Goal: Task Accomplishment & Management: Complete application form

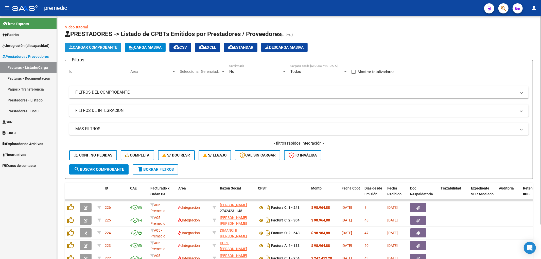
click at [98, 47] on span "Cargar Comprobante" at bounding box center [93, 47] width 48 height 5
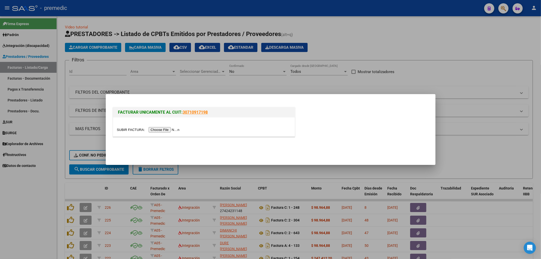
click at [172, 128] on input "file" at bounding box center [149, 129] width 64 height 5
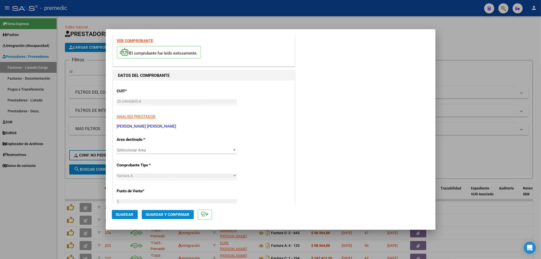
scroll to position [28, 0]
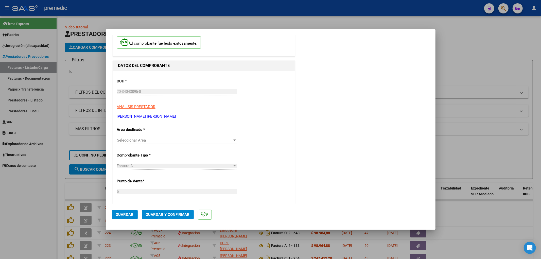
click at [155, 140] on span "Seleccionar Area" at bounding box center [174, 140] width 115 height 5
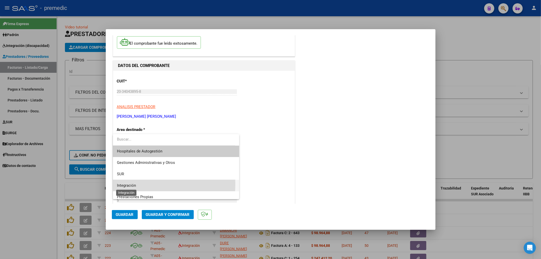
click at [133, 184] on span "Integración" at bounding box center [126, 185] width 19 height 5
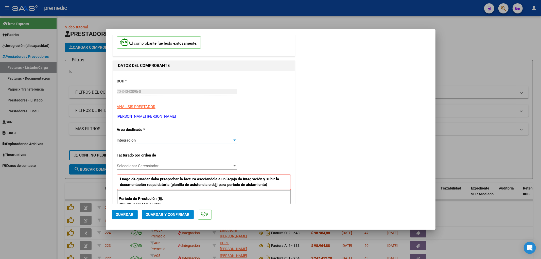
scroll to position [56, 0]
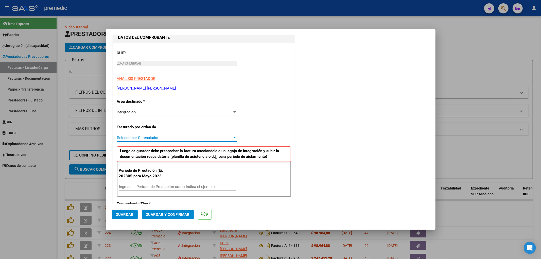
click at [166, 136] on span "Seleccionar Gerenciador" at bounding box center [174, 137] width 115 height 5
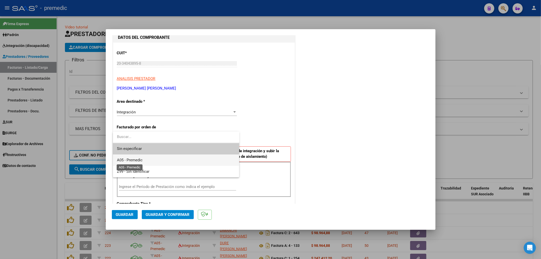
click at [132, 160] on span "A05 - Premedic" at bounding box center [130, 160] width 26 height 5
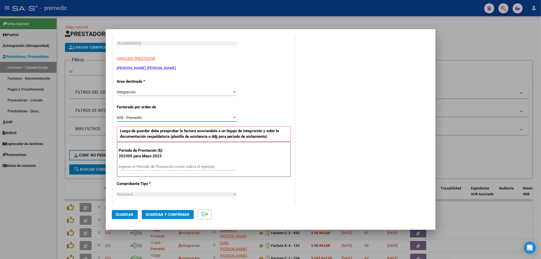
scroll to position [84, 0]
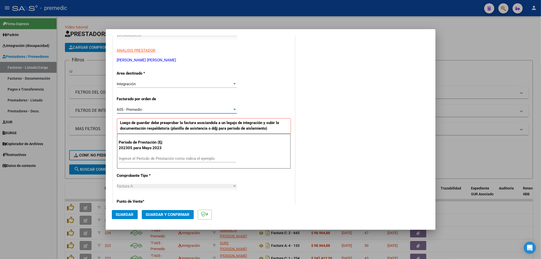
click at [166, 157] on input "Ingrese el Período de Prestación como indica el ejemplo" at bounding box center [177, 158] width 117 height 5
type input "202507"
click at [286, 182] on div "CUIT * 20-34043895-8 Ingresar CUIT ANALISIS PRESTADOR [PERSON_NAME] [PERSON_NAM…" at bounding box center [204, 232] width 182 height 436
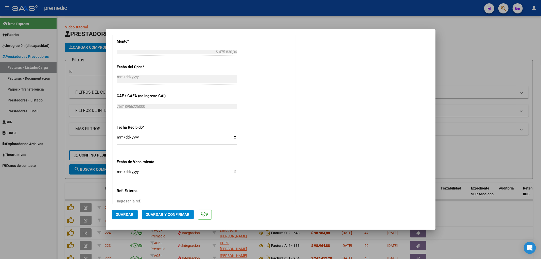
scroll to position [310, 0]
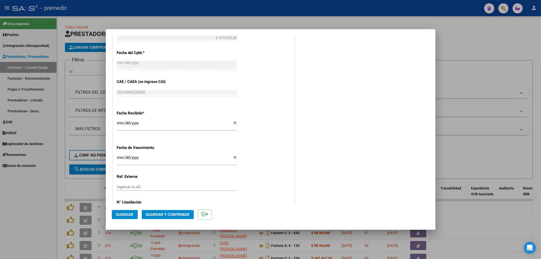
click at [118, 157] on input "Ingresar la fecha" at bounding box center [177, 159] width 120 height 8
type input "[DATE]"
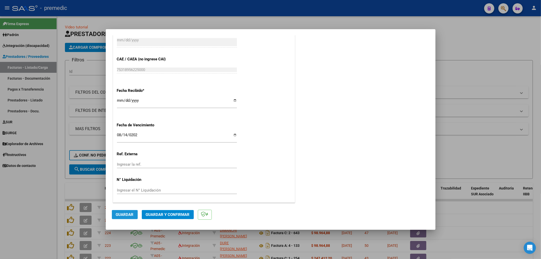
click at [125, 216] on span "Guardar" at bounding box center [125, 214] width 18 height 5
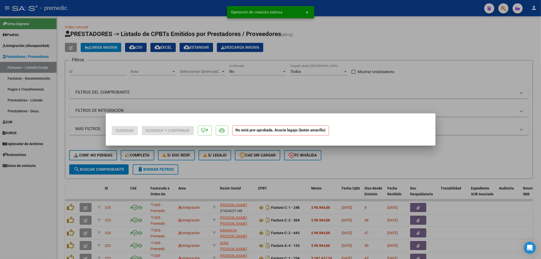
scroll to position [0, 0]
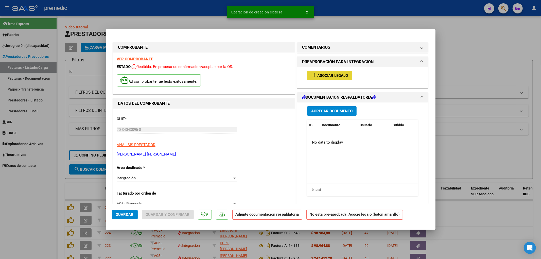
click at [323, 76] on span "Asociar Legajo" at bounding box center [332, 75] width 31 height 5
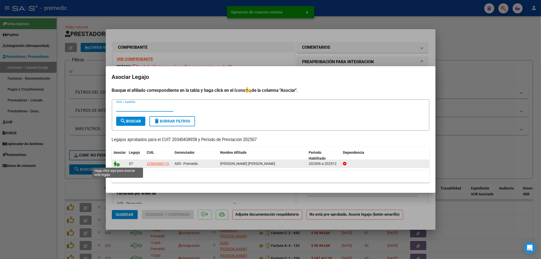
click at [117, 163] on icon at bounding box center [117, 164] width 6 height 6
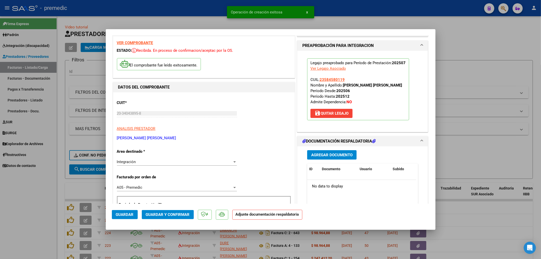
scroll to position [56, 0]
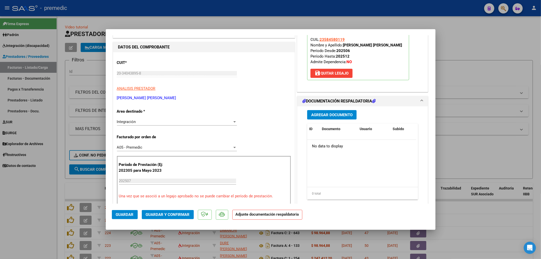
click at [336, 115] on span "Agregar Documento" at bounding box center [331, 115] width 41 height 5
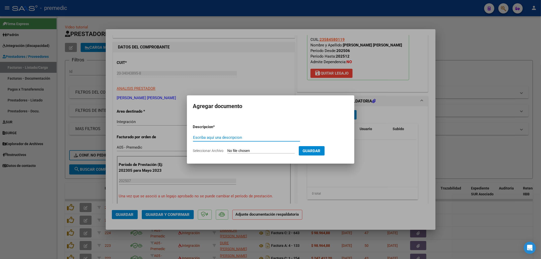
click at [259, 150] on input "Seleccionar Archivo" at bounding box center [260, 151] width 67 height 5
type input "C:\fakepath\[PERSON_NAME] ASISTENCIA [DATE].pdf"
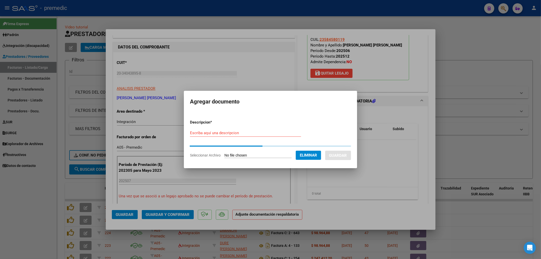
click at [208, 136] on div "Escriba aquí una descripcion" at bounding box center [245, 133] width 111 height 8
click at [207, 133] on input "Escriba aquí una descripcion" at bounding box center [245, 133] width 111 height 5
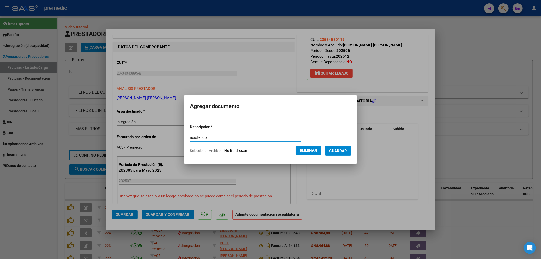
type input "asistencia"
click at [346, 150] on span "Guardar" at bounding box center [338, 151] width 18 height 5
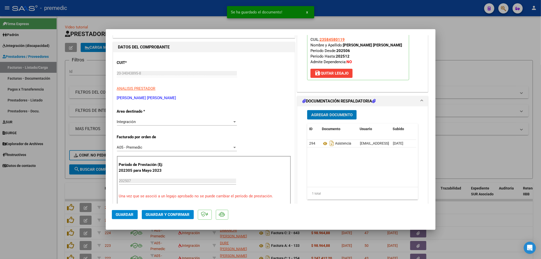
click at [122, 215] on span "Guardar" at bounding box center [125, 214] width 18 height 5
click at [490, 145] on div at bounding box center [270, 129] width 541 height 259
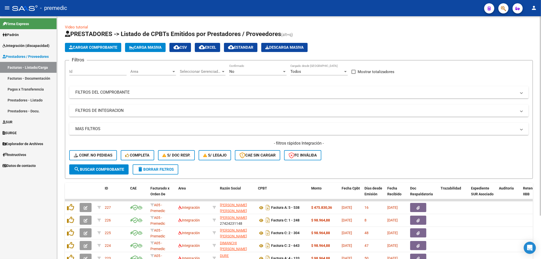
click at [96, 48] on span "Cargar Comprobante" at bounding box center [93, 47] width 48 height 5
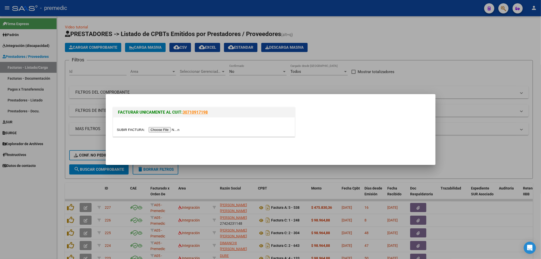
click at [175, 129] on input "file" at bounding box center [149, 129] width 64 height 5
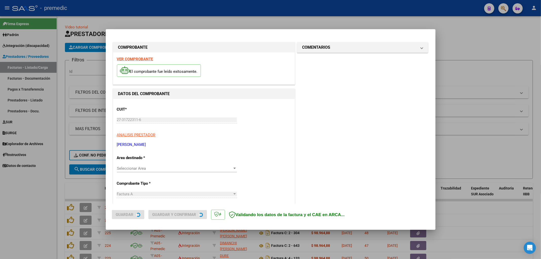
click at [228, 167] on span "Seleccionar Area" at bounding box center [174, 168] width 115 height 5
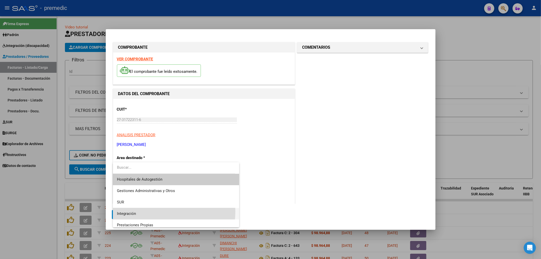
click at [140, 211] on span "Integración" at bounding box center [176, 213] width 118 height 11
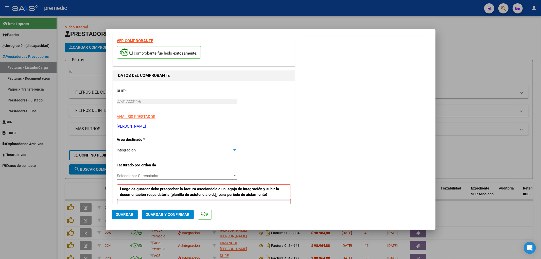
scroll to position [28, 0]
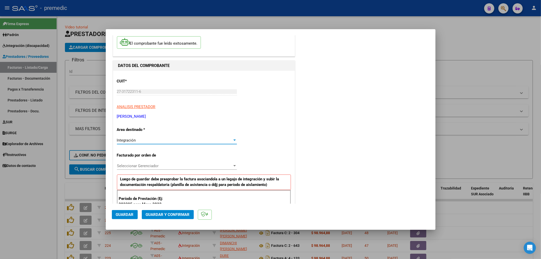
click at [206, 168] on span "Seleccionar Gerenciador" at bounding box center [174, 166] width 115 height 5
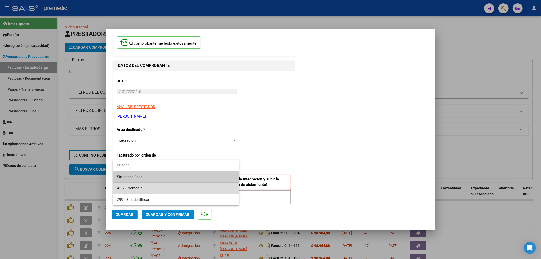
click at [143, 188] on span "A05 - Premedic" at bounding box center [176, 188] width 118 height 11
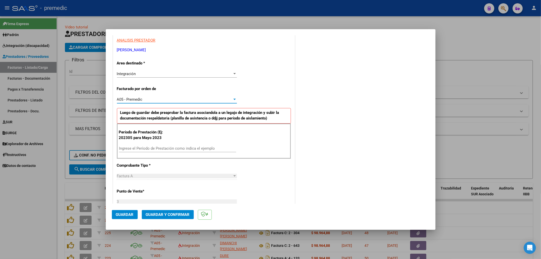
scroll to position [113, 0]
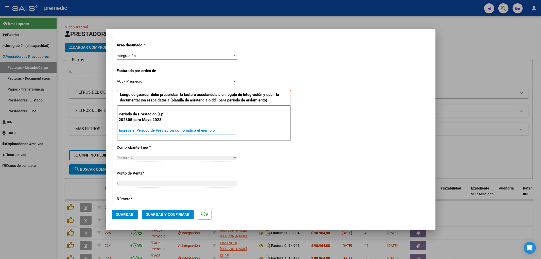
click at [179, 130] on input "Ingrese el Período de Prestación como indica el ejemplo" at bounding box center [177, 130] width 117 height 5
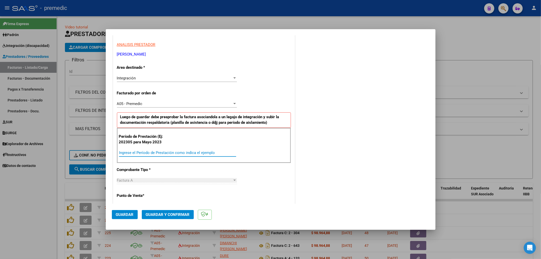
scroll to position [84, 0]
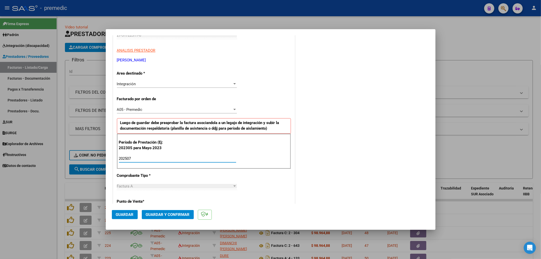
type input "202507"
click at [363, 108] on div "COMENTARIOS Comentarios De la Obra Social: Comentarios de la Obra Social (no vi…" at bounding box center [362, 204] width 133 height 495
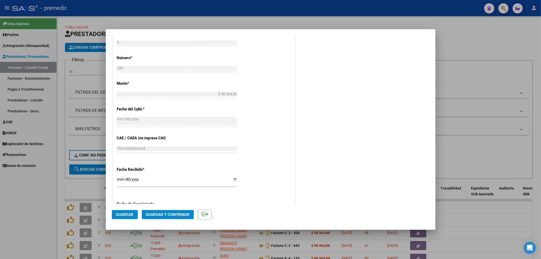
scroll to position [332, 0]
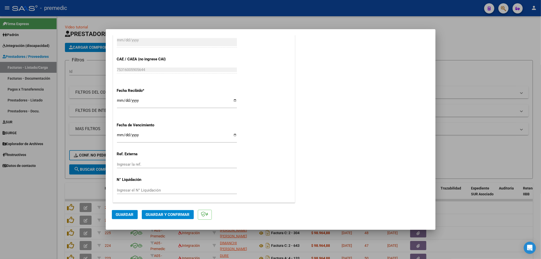
click at [118, 133] on input "Ingresar la fecha" at bounding box center [177, 137] width 120 height 8
type input "[DATE]"
click at [122, 214] on span "Guardar" at bounding box center [125, 214] width 18 height 5
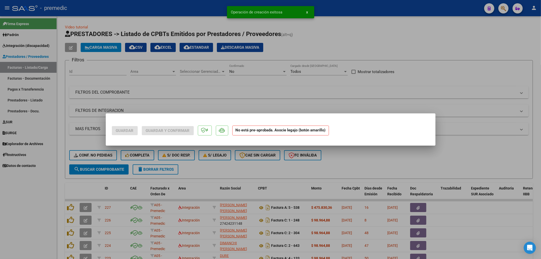
scroll to position [0, 0]
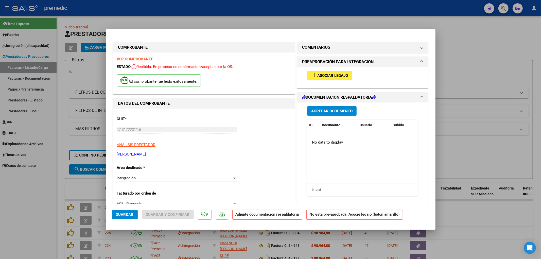
click at [323, 78] on button "add Asociar Legajo" at bounding box center [329, 75] width 45 height 9
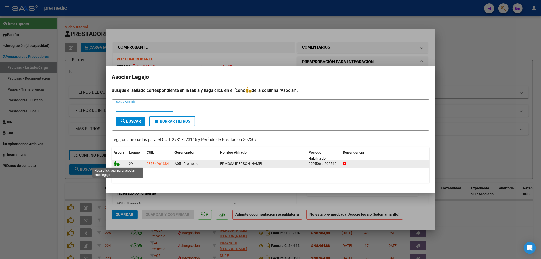
click at [117, 163] on icon at bounding box center [117, 164] width 6 height 6
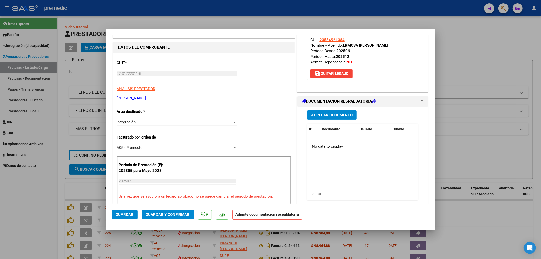
scroll to position [56, 0]
click at [415, 152] on div "Agregar Documento ID Documento Usuario Subido Acción No data to display 0 total…" at bounding box center [362, 156] width 119 height 101
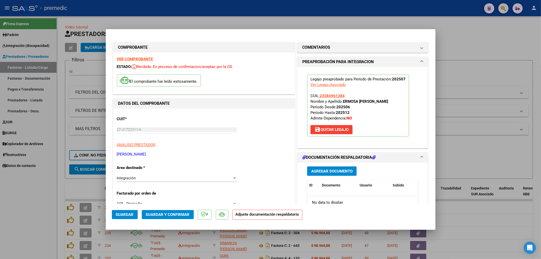
click at [331, 169] on span "Agregar Documento" at bounding box center [331, 171] width 41 height 5
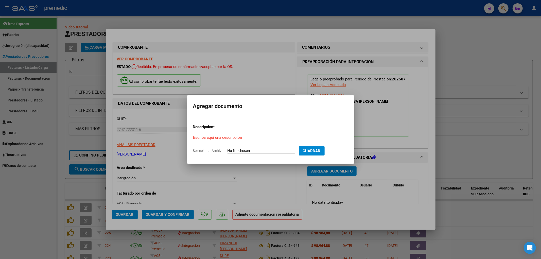
click at [245, 149] on input "Seleccionar Archivo" at bounding box center [260, 151] width 67 height 5
type input "C:\fakepath\[PERSON_NAME].pdf"
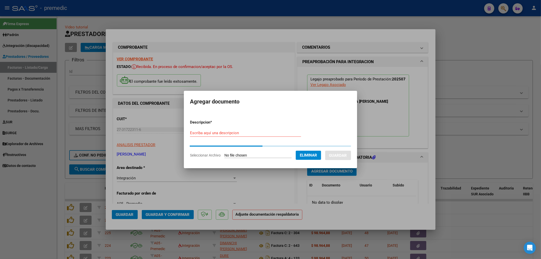
click at [213, 133] on input "Escriba aquí una descripcion" at bounding box center [245, 133] width 111 height 5
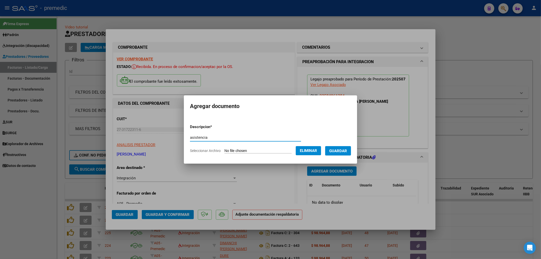
type input "asistencia"
click at [343, 149] on span "Guardar" at bounding box center [338, 151] width 18 height 5
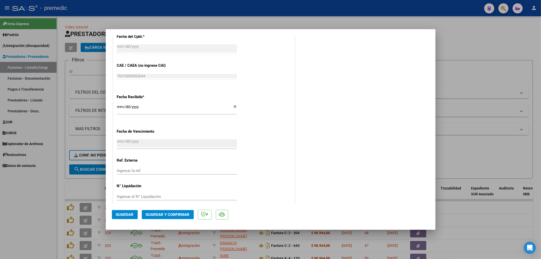
scroll to position [340, 0]
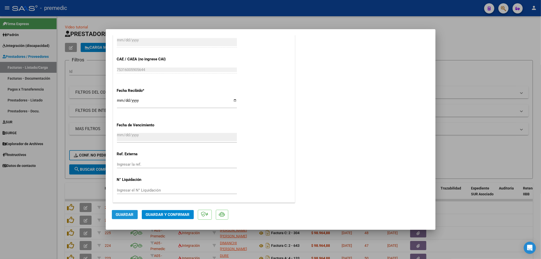
click at [122, 216] on span "Guardar" at bounding box center [125, 214] width 18 height 5
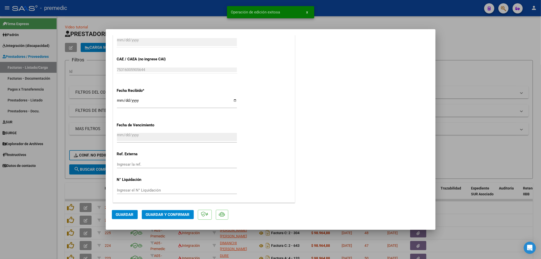
click at [489, 205] on div at bounding box center [270, 129] width 541 height 259
type input "$ 0,00"
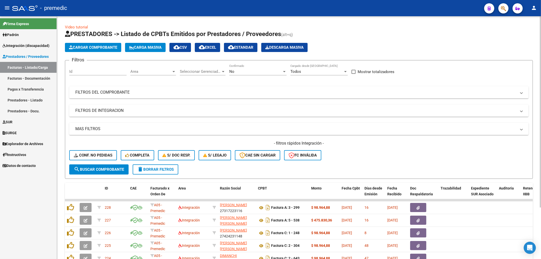
click at [100, 48] on span "Cargar Comprobante" at bounding box center [93, 47] width 48 height 5
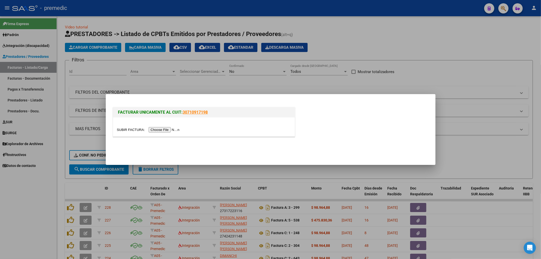
click at [170, 129] on input "file" at bounding box center [149, 129] width 64 height 5
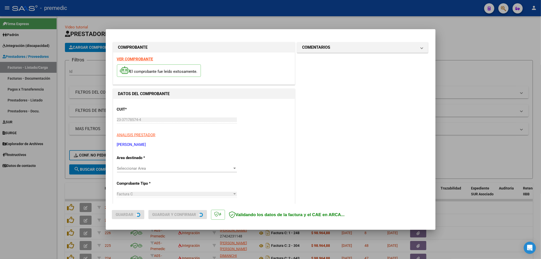
click at [198, 169] on span "Seleccionar Area" at bounding box center [174, 168] width 115 height 5
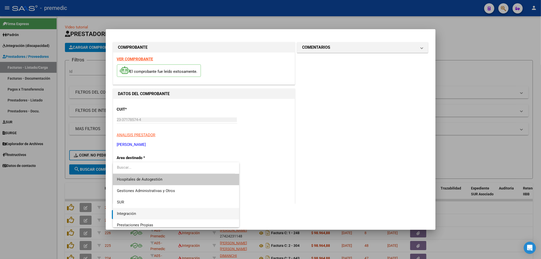
click at [147, 213] on span "Integración" at bounding box center [176, 213] width 118 height 11
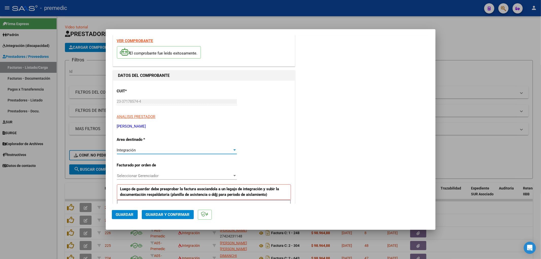
scroll to position [28, 0]
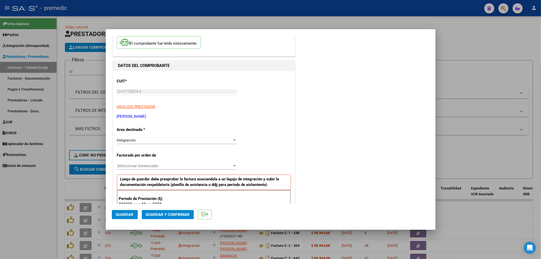
click at [203, 162] on div "Seleccionar Gerenciador Seleccionar Gerenciador" at bounding box center [177, 166] width 120 height 8
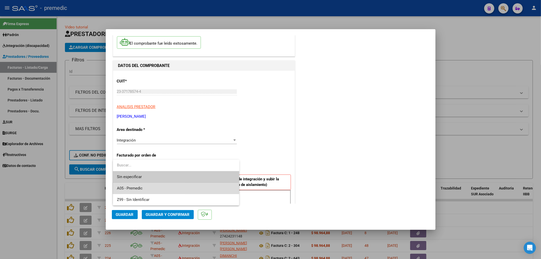
click at [148, 190] on span "A05 - Premedic" at bounding box center [176, 188] width 118 height 11
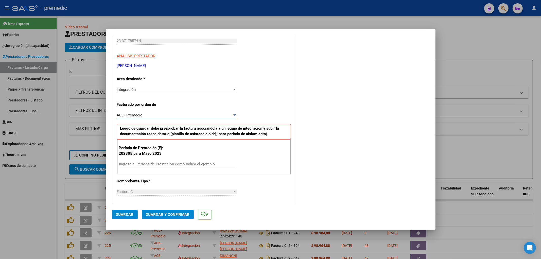
scroll to position [113, 0]
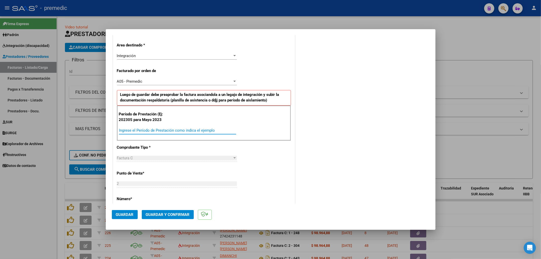
click at [143, 128] on input "Ingrese el Período de Prestación como indica el ejemplo" at bounding box center [177, 130] width 117 height 5
type input "202506"
click at [344, 135] on div "COMENTARIOS Comentarios De la Obra Social: Comentarios de la Obra Social (no vi…" at bounding box center [362, 176] width 133 height 495
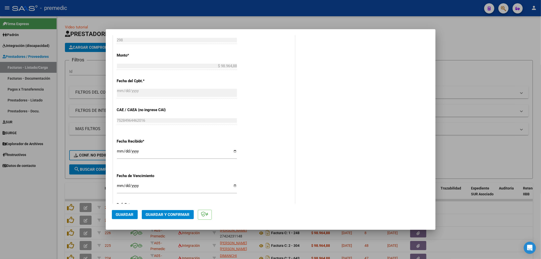
scroll to position [310, 0]
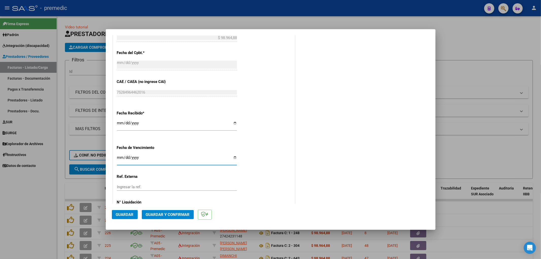
click at [118, 157] on input "Ingresar la fecha" at bounding box center [177, 159] width 120 height 8
type input "[DATE]"
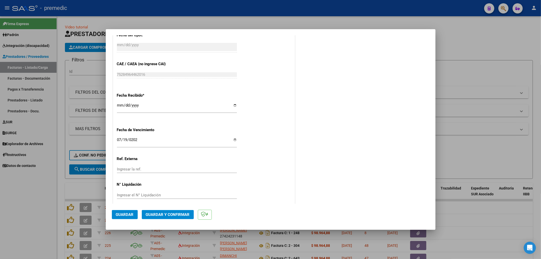
scroll to position [332, 0]
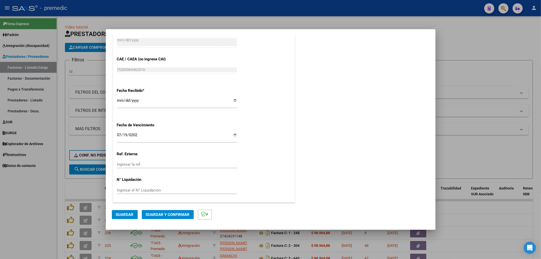
click at [117, 219] on button "Guardar" at bounding box center [125, 214] width 26 height 9
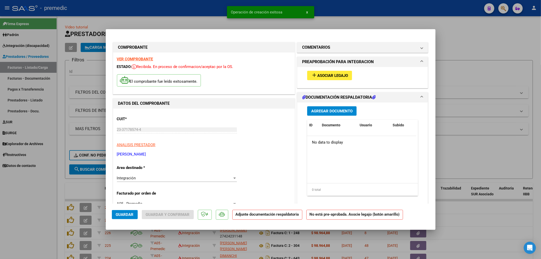
click at [326, 69] on div "add Asociar Legajo" at bounding box center [362, 75] width 119 height 17
click at [323, 75] on span "Asociar Legajo" at bounding box center [332, 75] width 31 height 5
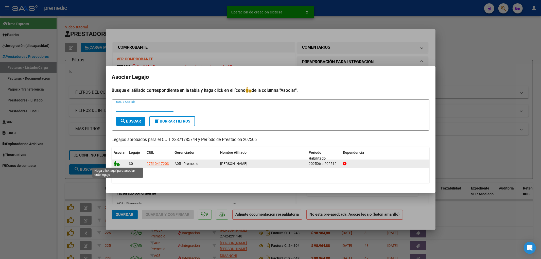
click at [115, 162] on icon at bounding box center [117, 164] width 6 height 6
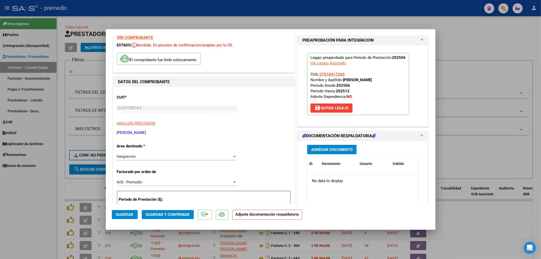
scroll to position [56, 0]
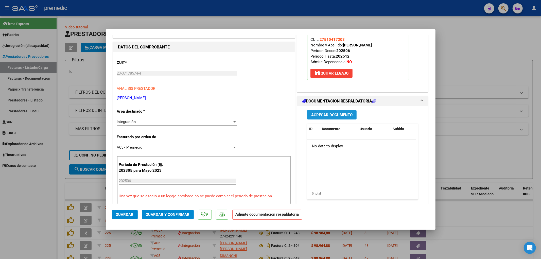
click at [338, 113] on span "Agregar Documento" at bounding box center [331, 115] width 41 height 5
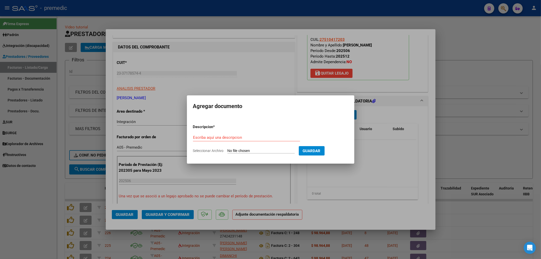
click at [250, 149] on input "Seleccionar Archivo" at bounding box center [260, 151] width 67 height 5
type input "C:\fakepath\[PERSON_NAME].pdf"
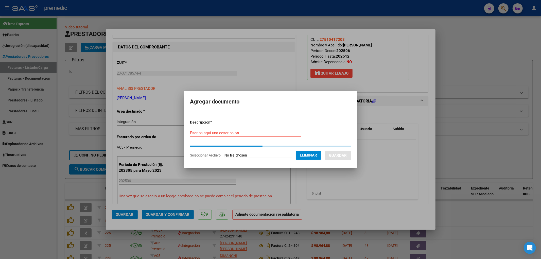
click at [221, 131] on input "Escriba aquí una descripcion" at bounding box center [245, 133] width 111 height 5
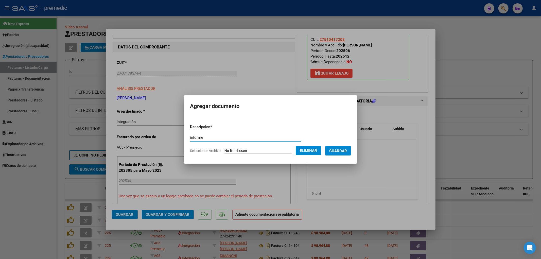
type input "informe"
click at [347, 153] on span "Guardar" at bounding box center [338, 151] width 18 height 5
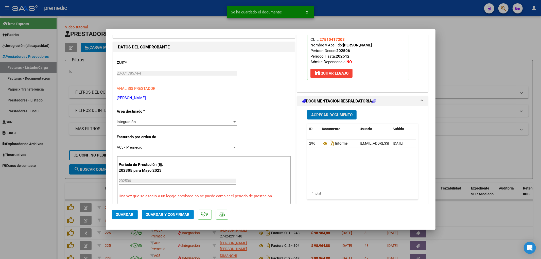
click at [331, 114] on span "Agregar Documento" at bounding box center [331, 115] width 41 height 5
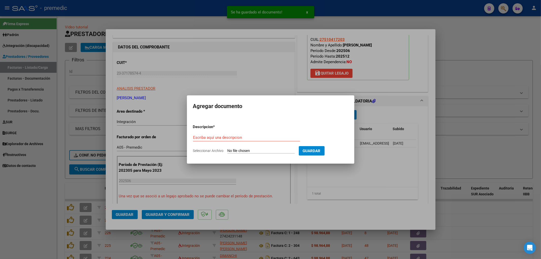
click at [249, 152] on input "Seleccionar Archivo" at bounding box center [260, 151] width 67 height 5
type input "C:\fakepath\PA 23371785744_011_00002_00000298.pdf"
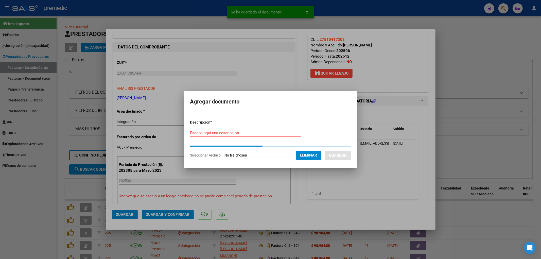
click at [196, 130] on form "Descripcion * Escriba aquí una descripcion Seleccionar Archivo Eliminar Guardar" at bounding box center [270, 139] width 161 height 46
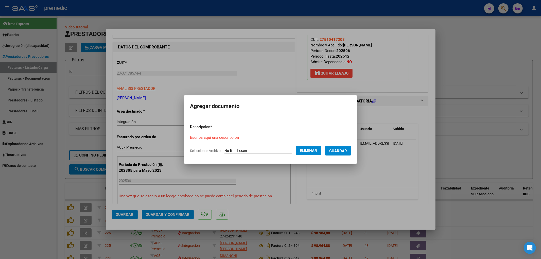
click at [198, 136] on input "Escriba aquí una descripcion" at bounding box center [245, 137] width 111 height 5
type input "asistencia"
click at [344, 149] on span "Guardar" at bounding box center [338, 151] width 18 height 5
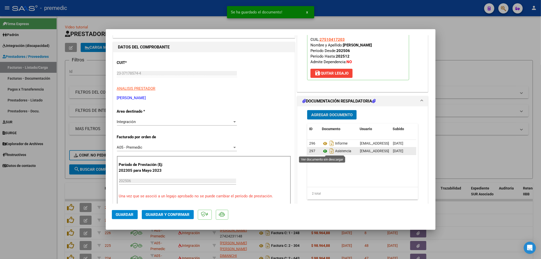
click at [322, 150] on icon at bounding box center [325, 151] width 7 height 6
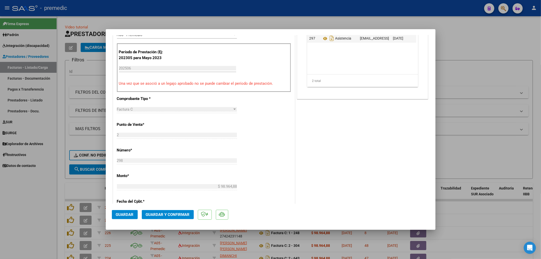
scroll to position [197, 0]
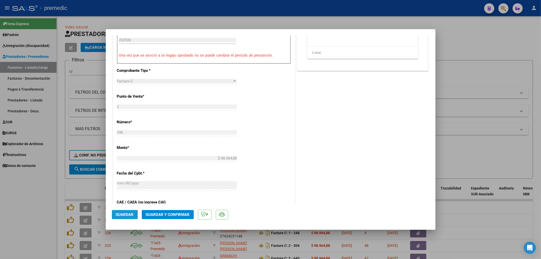
click at [129, 216] on span "Guardar" at bounding box center [125, 214] width 18 height 5
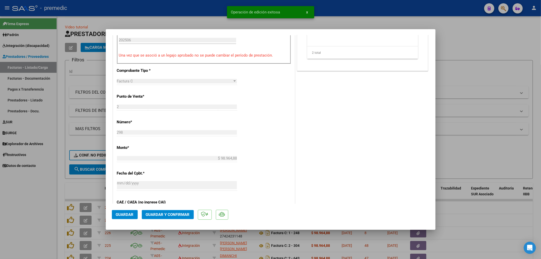
click at [469, 84] on div at bounding box center [270, 129] width 541 height 259
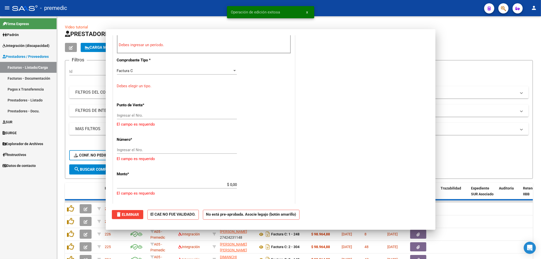
scroll to position [0, 0]
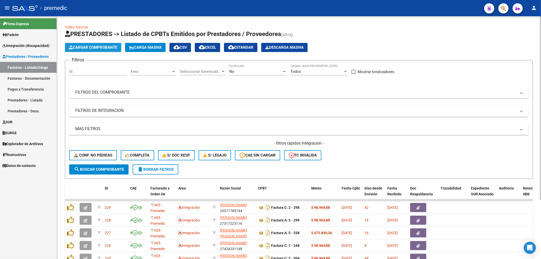
click at [108, 49] on span "Cargar Comprobante" at bounding box center [93, 47] width 48 height 5
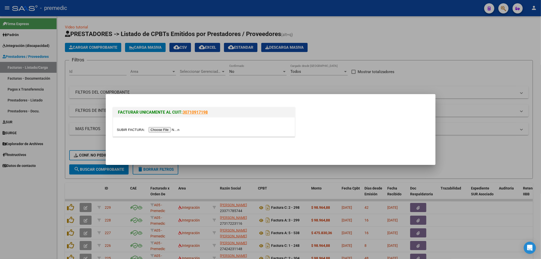
click at [169, 128] on input "file" at bounding box center [149, 129] width 64 height 5
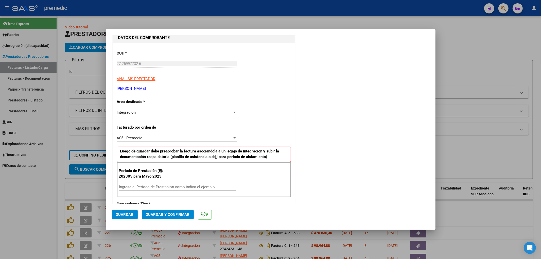
scroll to position [56, 0]
click at [181, 184] on input "Ingrese el Período de Prestación como indica el ejemplo" at bounding box center [177, 186] width 117 height 5
type input "202506"
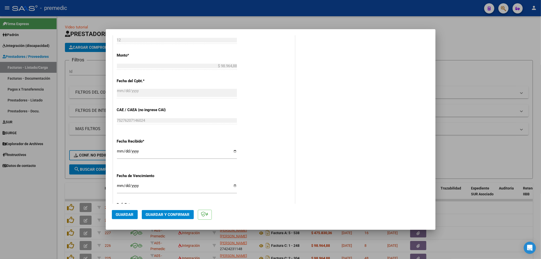
scroll to position [310, 0]
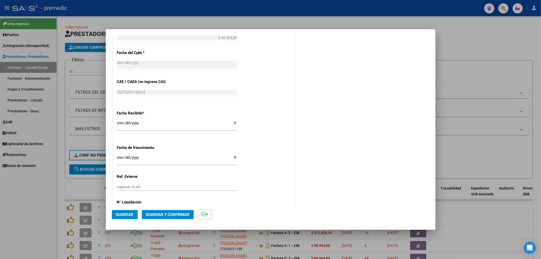
click at [119, 156] on input "Ingresar la fecha" at bounding box center [177, 159] width 120 height 8
type input "[DATE]"
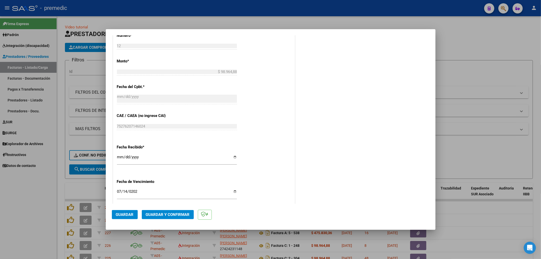
scroll to position [332, 0]
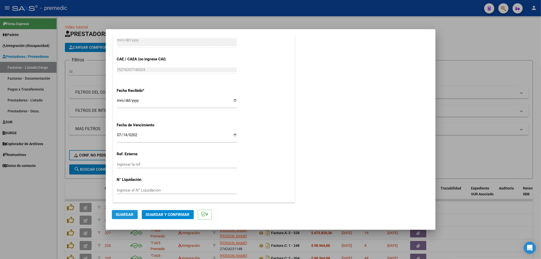
click at [125, 217] on span "Guardar" at bounding box center [125, 214] width 18 height 5
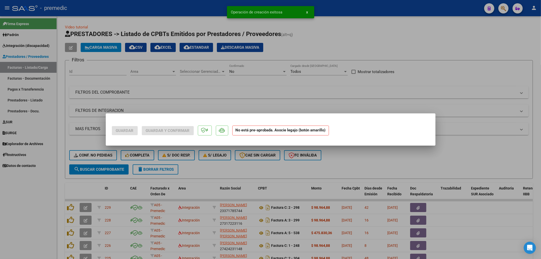
scroll to position [0, 0]
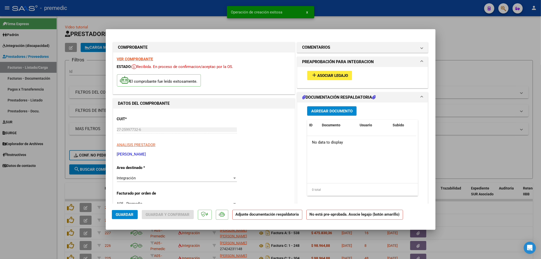
click at [331, 78] on button "add Asociar Legajo" at bounding box center [329, 75] width 45 height 9
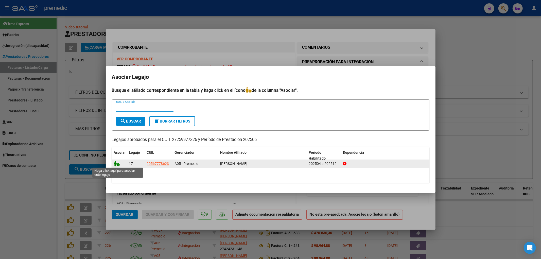
click at [118, 162] on icon at bounding box center [117, 164] width 6 height 6
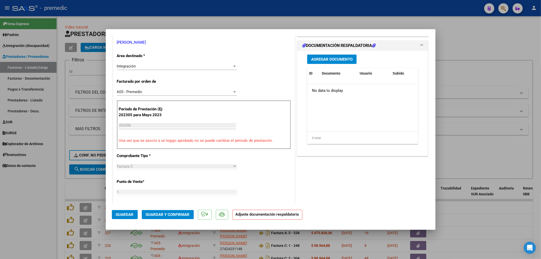
scroll to position [56, 0]
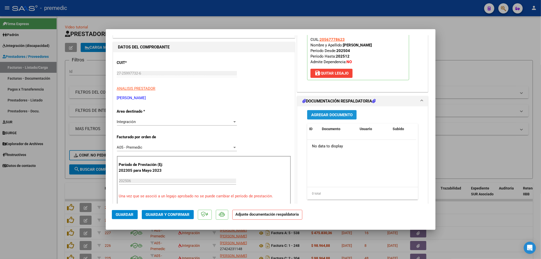
click at [333, 115] on span "Agregar Documento" at bounding box center [331, 115] width 41 height 5
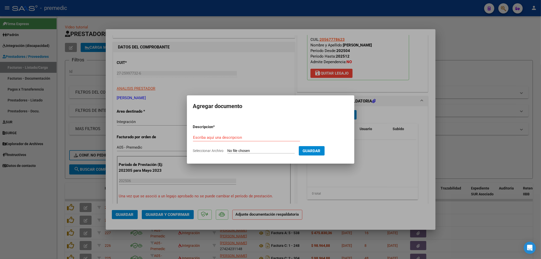
click at [262, 151] on input "Seleccionar Archivo" at bounding box center [260, 151] width 67 height 5
type input "C:\fakepath\Informe [PERSON_NAME] Tempo 2025 OS.docx.pdf"
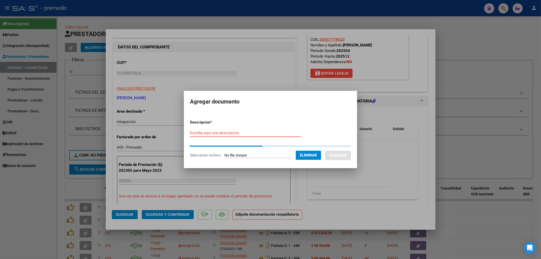
click at [209, 133] on input "Escriba aquí una descripcion" at bounding box center [245, 133] width 111 height 5
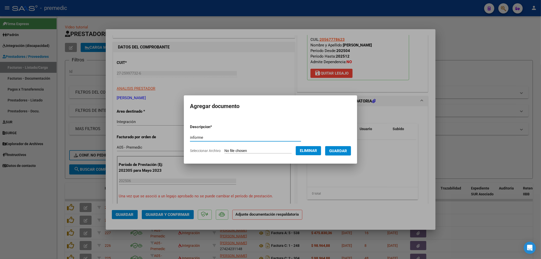
type input "informe"
click at [346, 151] on span "Guardar" at bounding box center [338, 151] width 18 height 5
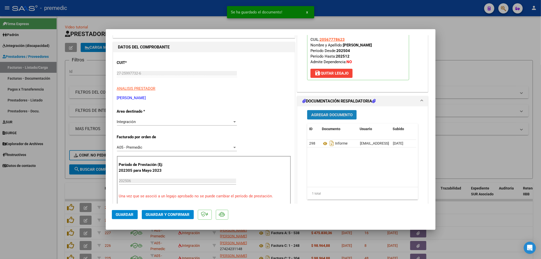
click at [332, 117] on span "Agregar Documento" at bounding box center [331, 115] width 41 height 5
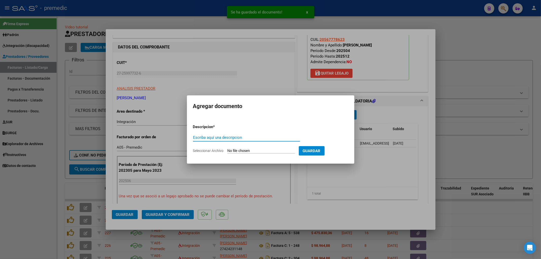
click at [243, 149] on input "Seleccionar Archivo" at bounding box center [260, 151] width 67 height 5
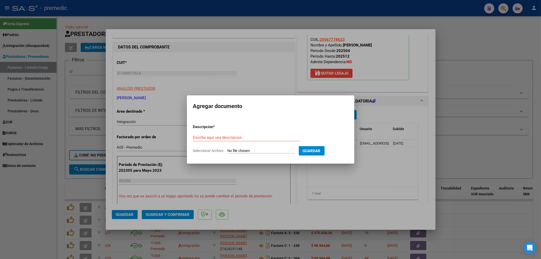
type input "C:\fakepath\Bauti06 psp Jn PA.pdf"
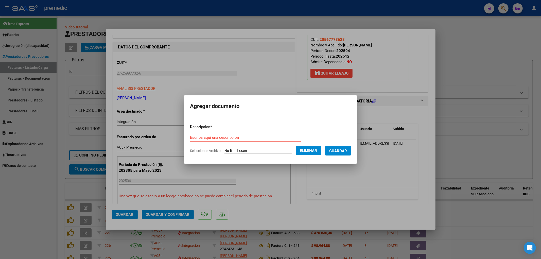
click at [195, 138] on input "Escriba aquí una descripcion" at bounding box center [245, 137] width 111 height 5
type input "asistencia"
click at [343, 150] on span "Guardar" at bounding box center [338, 151] width 18 height 5
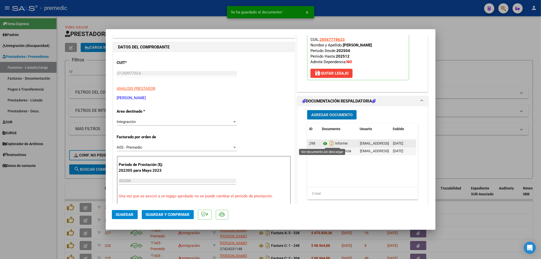
click at [322, 145] on icon at bounding box center [325, 143] width 7 height 6
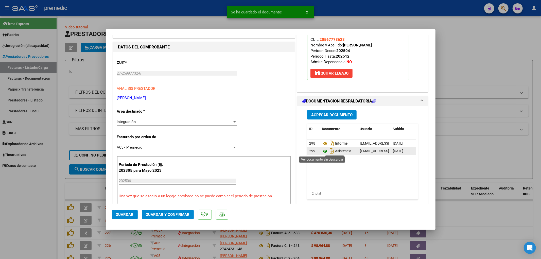
click at [324, 151] on icon at bounding box center [325, 151] width 7 height 6
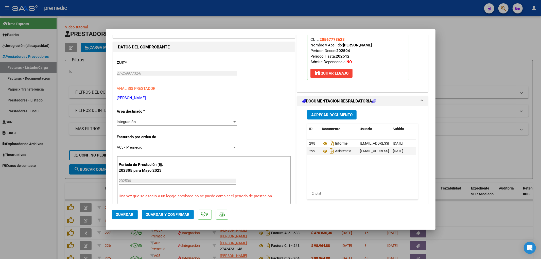
click at [125, 218] on button "Guardar" at bounding box center [125, 214] width 26 height 9
click at [486, 142] on div at bounding box center [270, 129] width 541 height 259
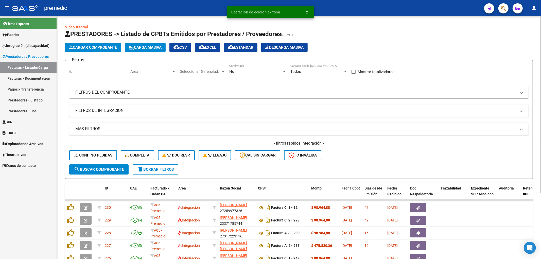
scroll to position [28, 0]
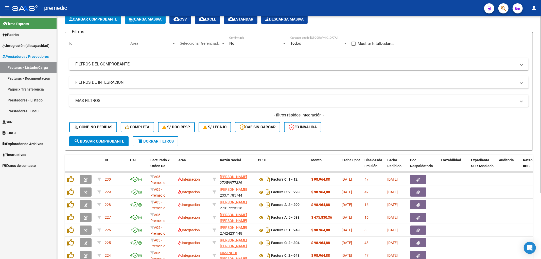
click at [389, 125] on div "- filtros rápidos Integración - Conf. no pedidas Completa S/ Doc Resp. S/ legaj…" at bounding box center [298, 124] width 459 height 24
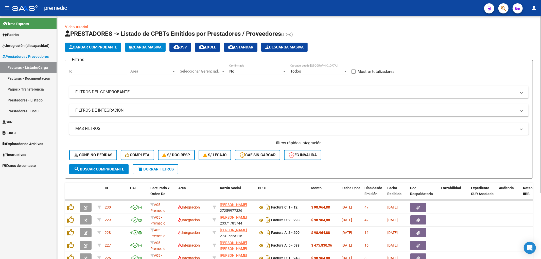
scroll to position [0, 0]
